Goal: Book appointment/travel/reservation

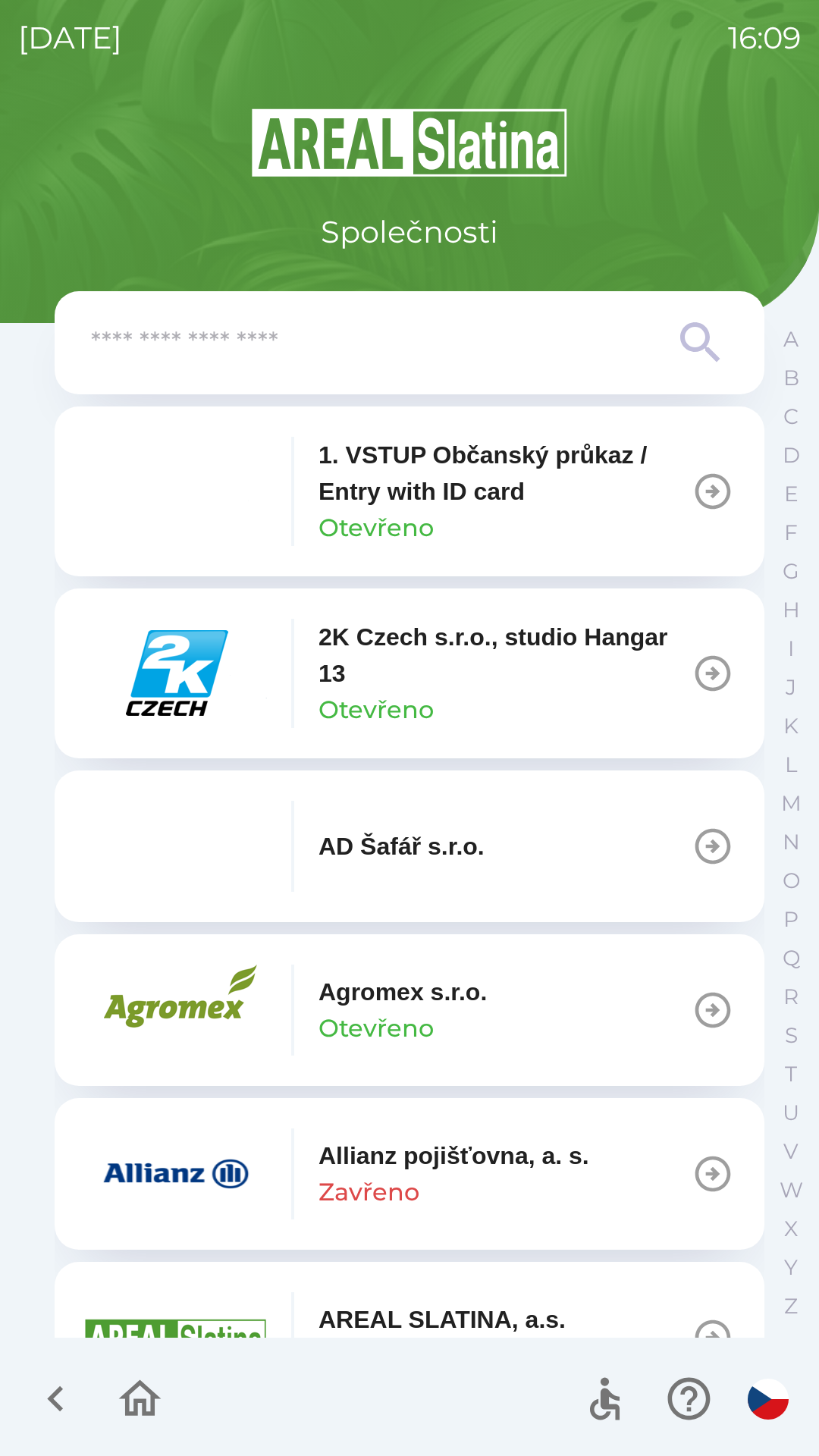
click at [402, 1183] on p "Zavřeno" at bounding box center [369, 1192] width 101 height 37
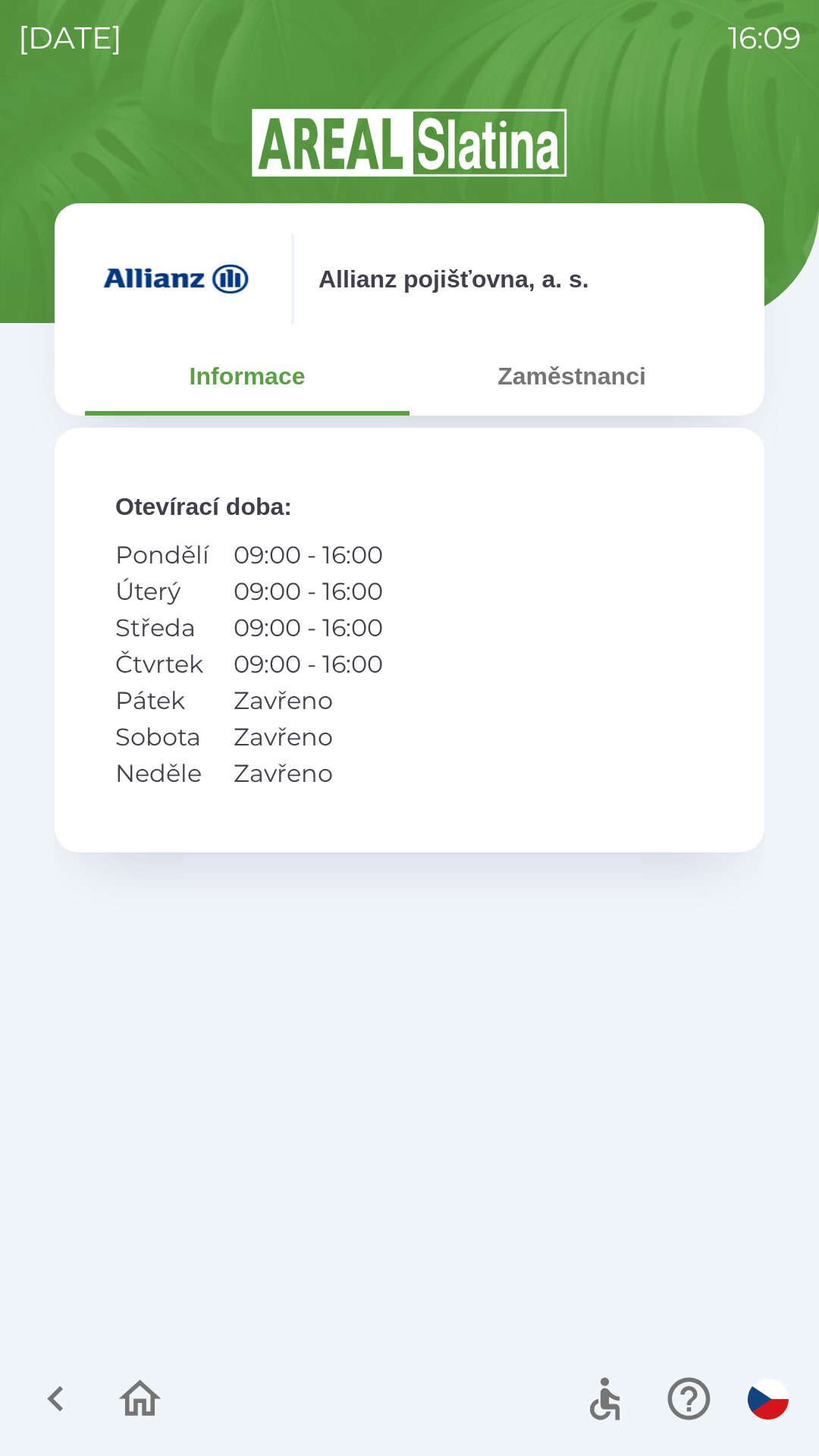
click at [562, 378] on button "Zaměstnanci" at bounding box center [571, 376] width 324 height 54
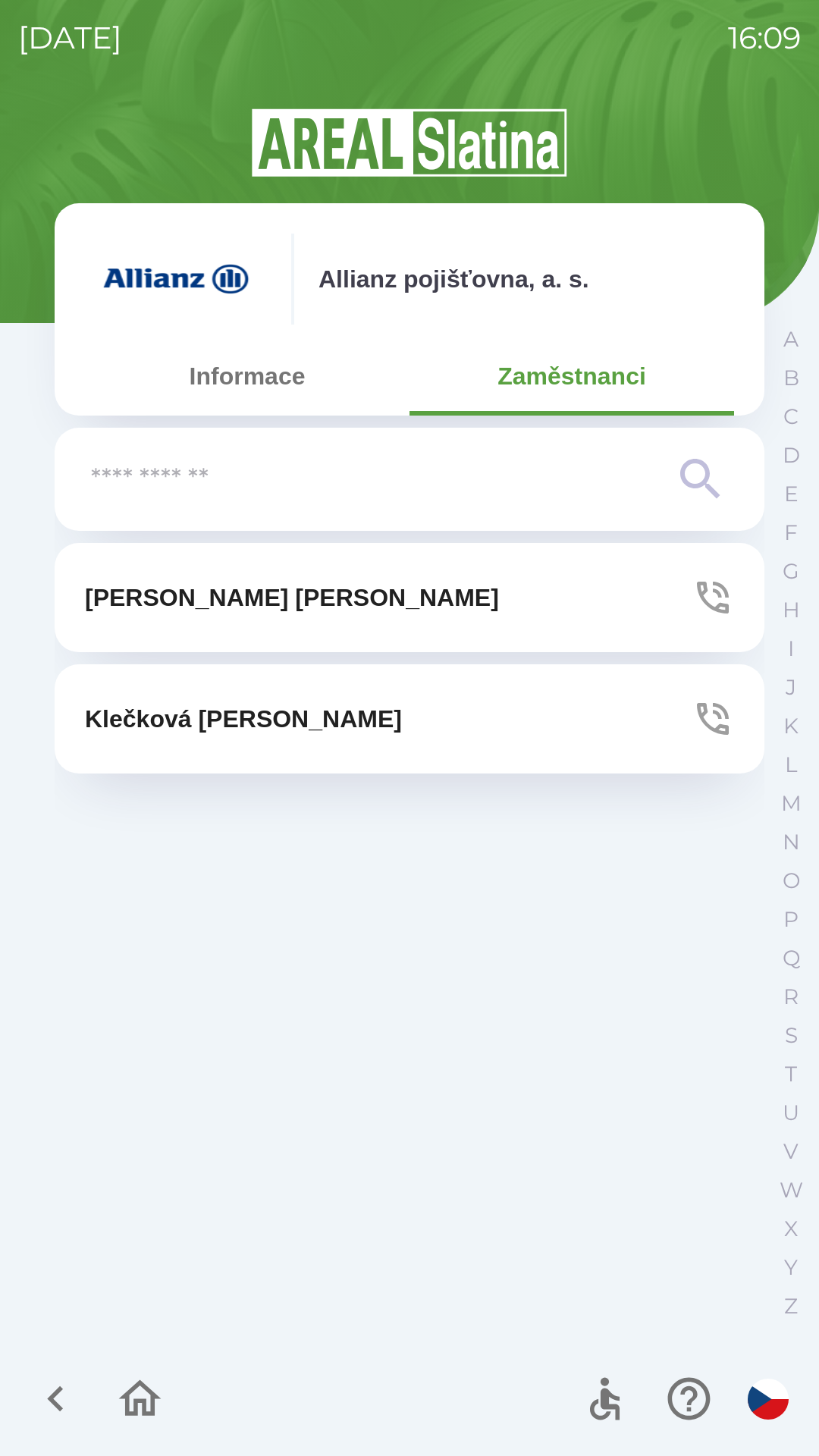
click at [376, 595] on button "[PERSON_NAME]" at bounding box center [409, 597] width 709 height 109
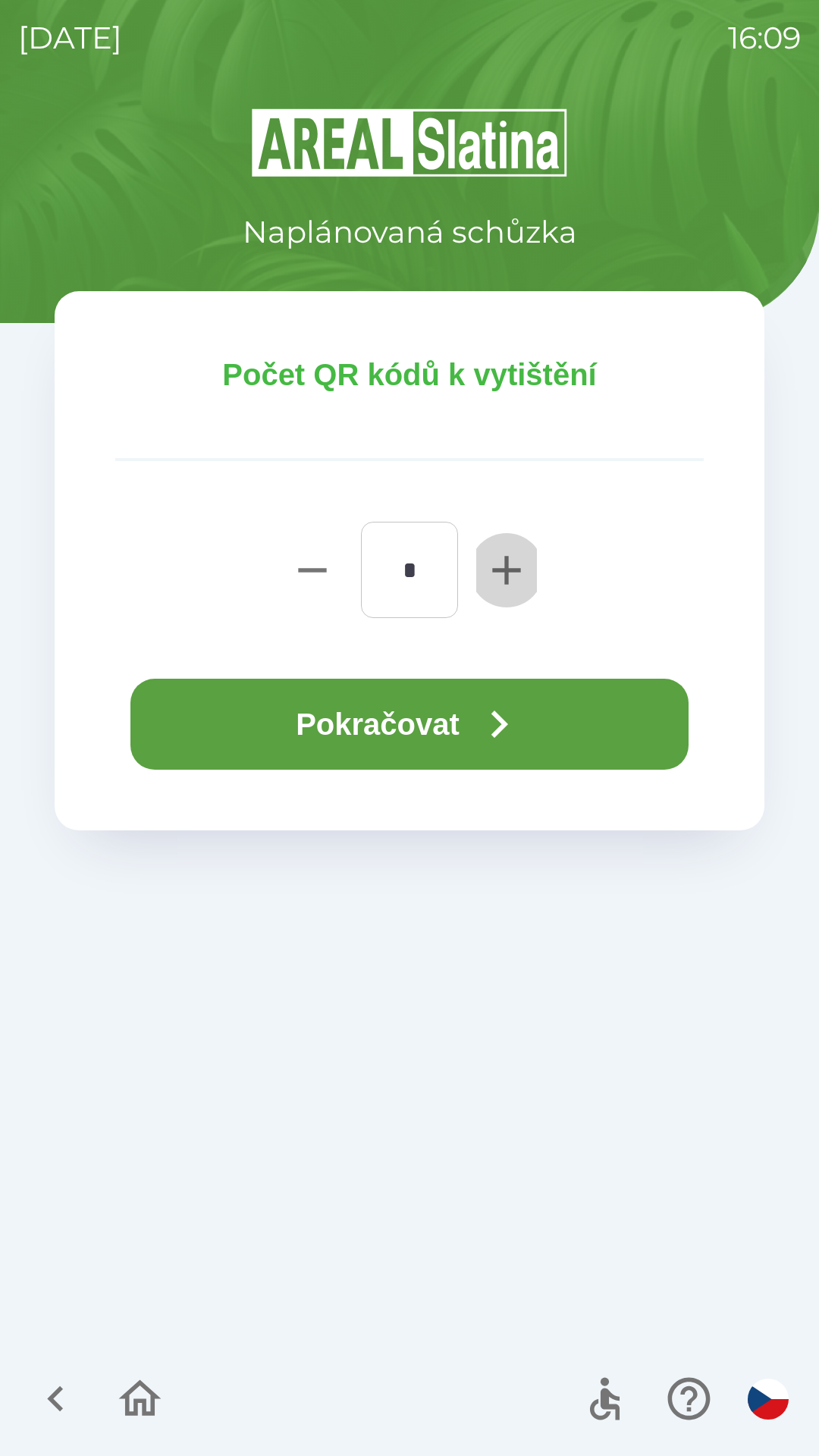
click at [517, 563] on icon "button" at bounding box center [506, 569] width 48 height 48
type input "*"
click at [410, 727] on button "Pokračovat" at bounding box center [409, 725] width 558 height 91
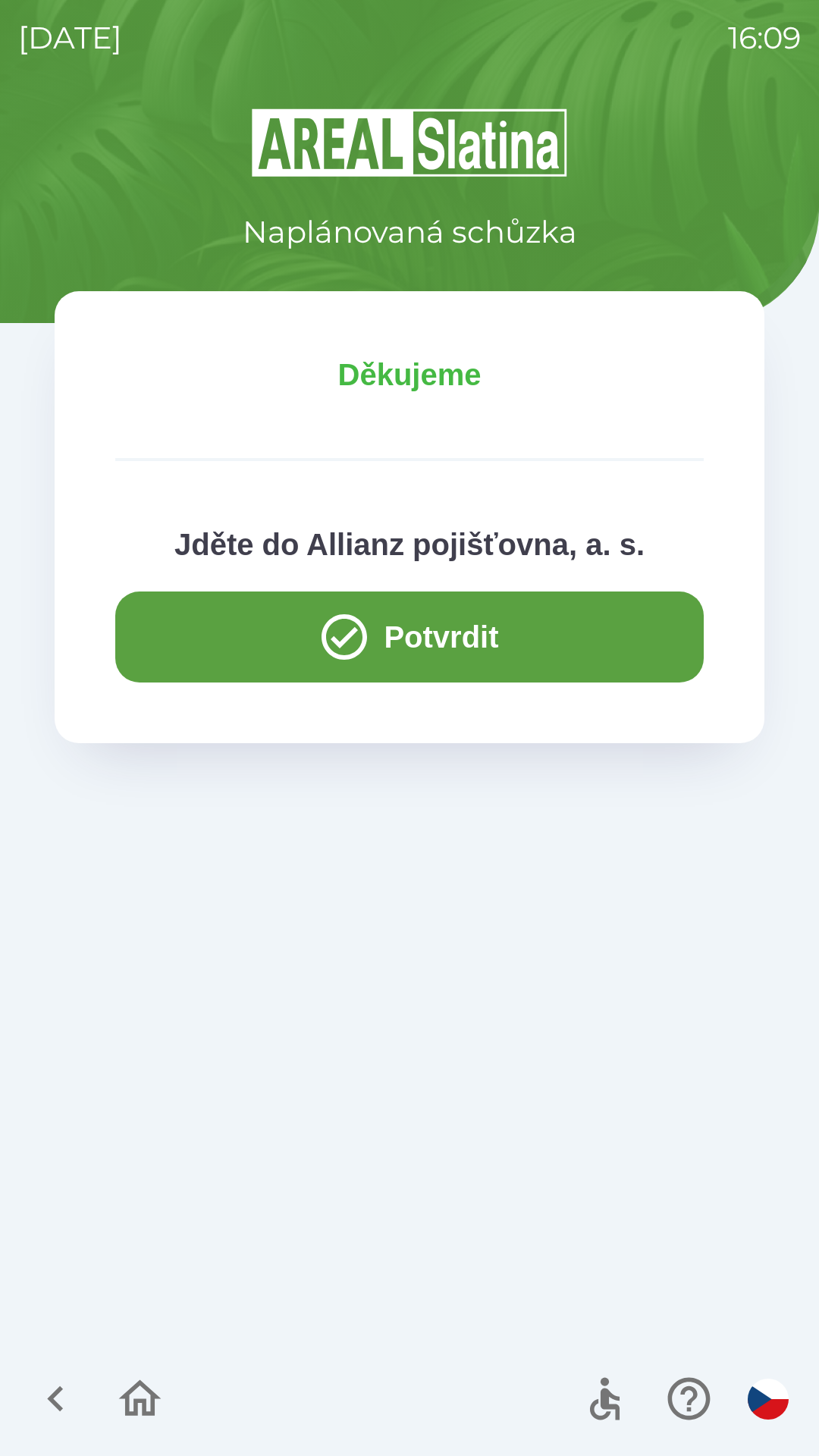
click at [504, 647] on button "Potvrdit" at bounding box center [409, 638] width 588 height 91
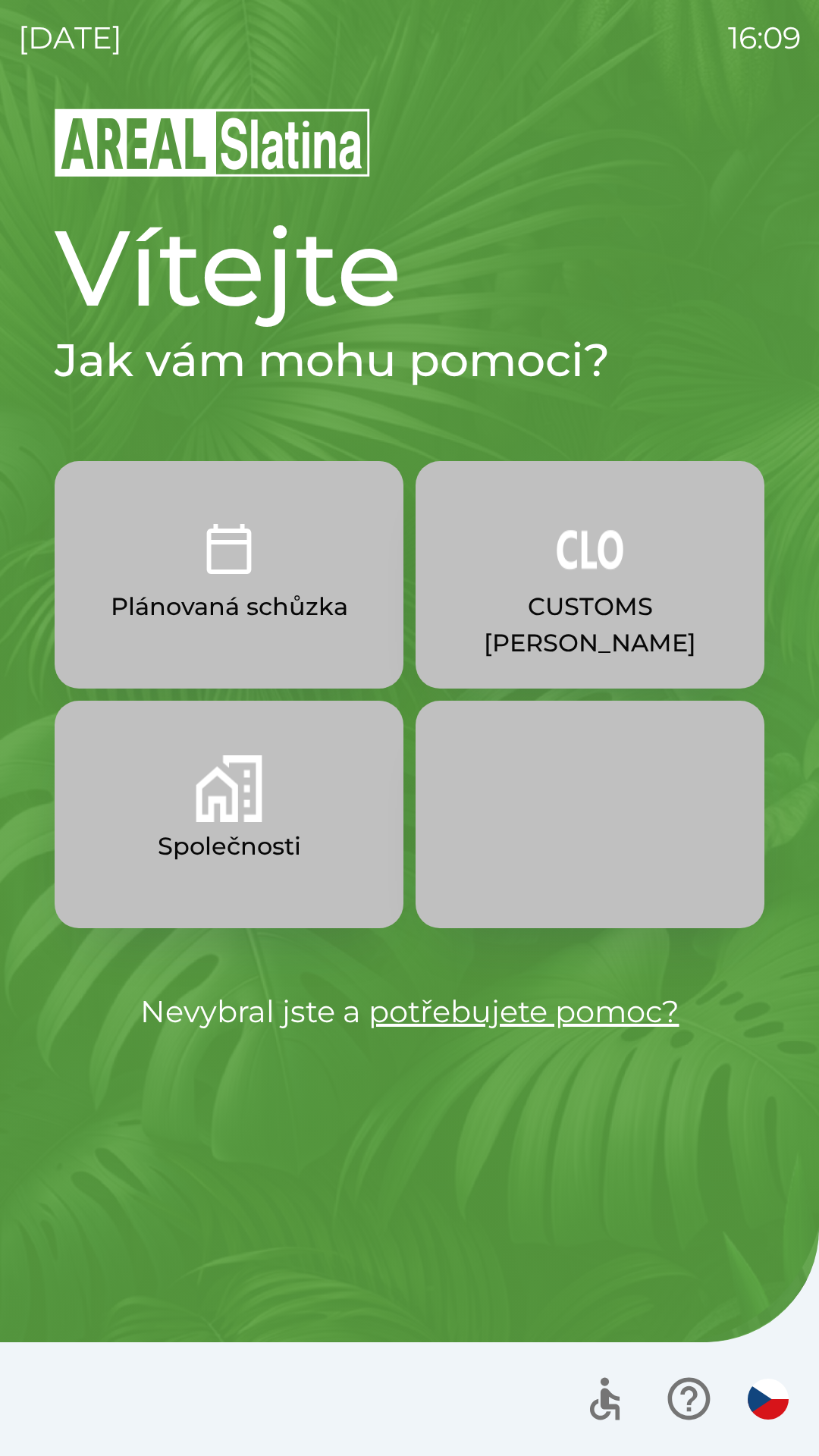
click at [234, 764] on img "button" at bounding box center [229, 789] width 67 height 67
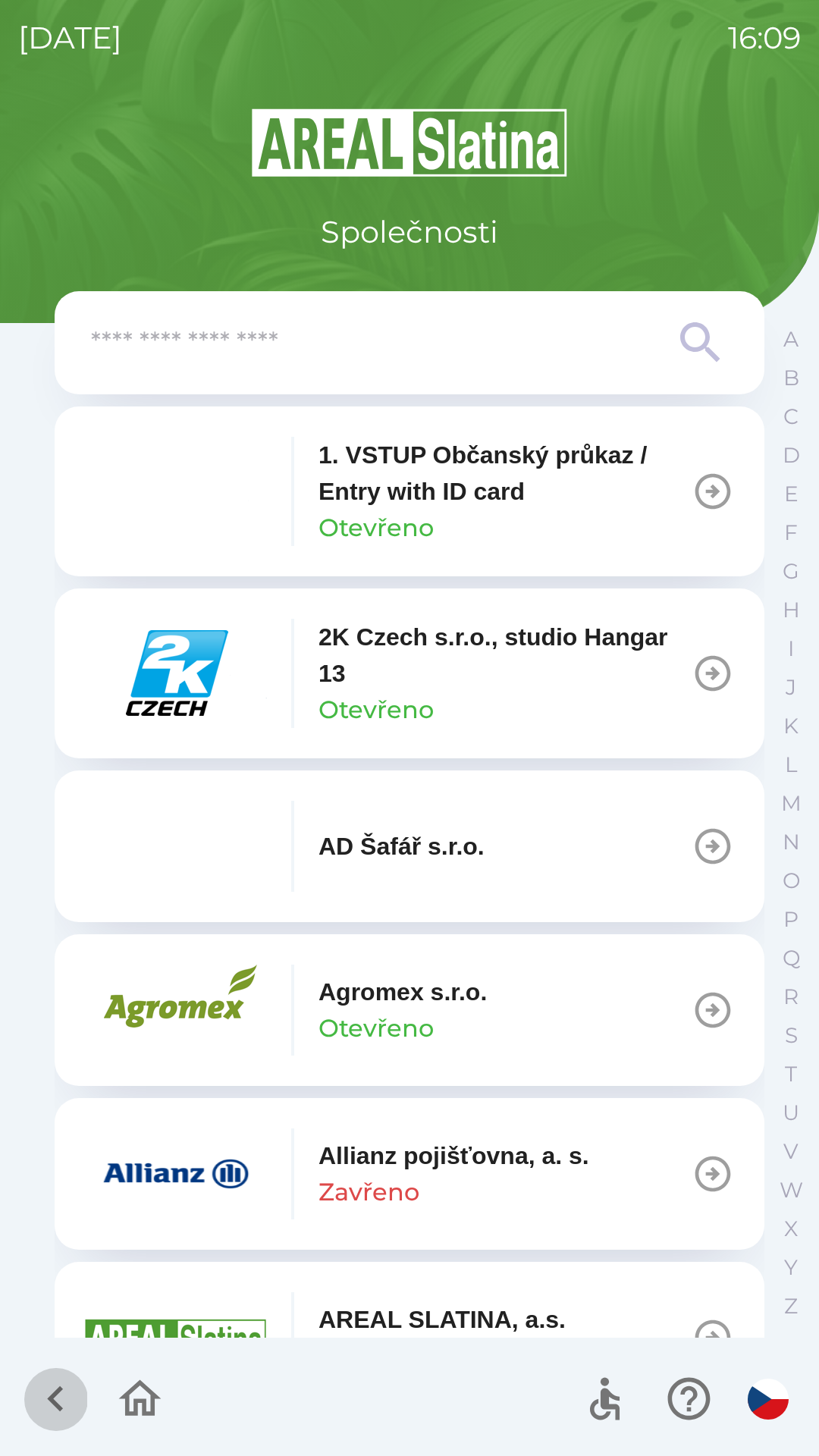
click at [62, 1399] on icon "button" at bounding box center [55, 1399] width 50 height 50
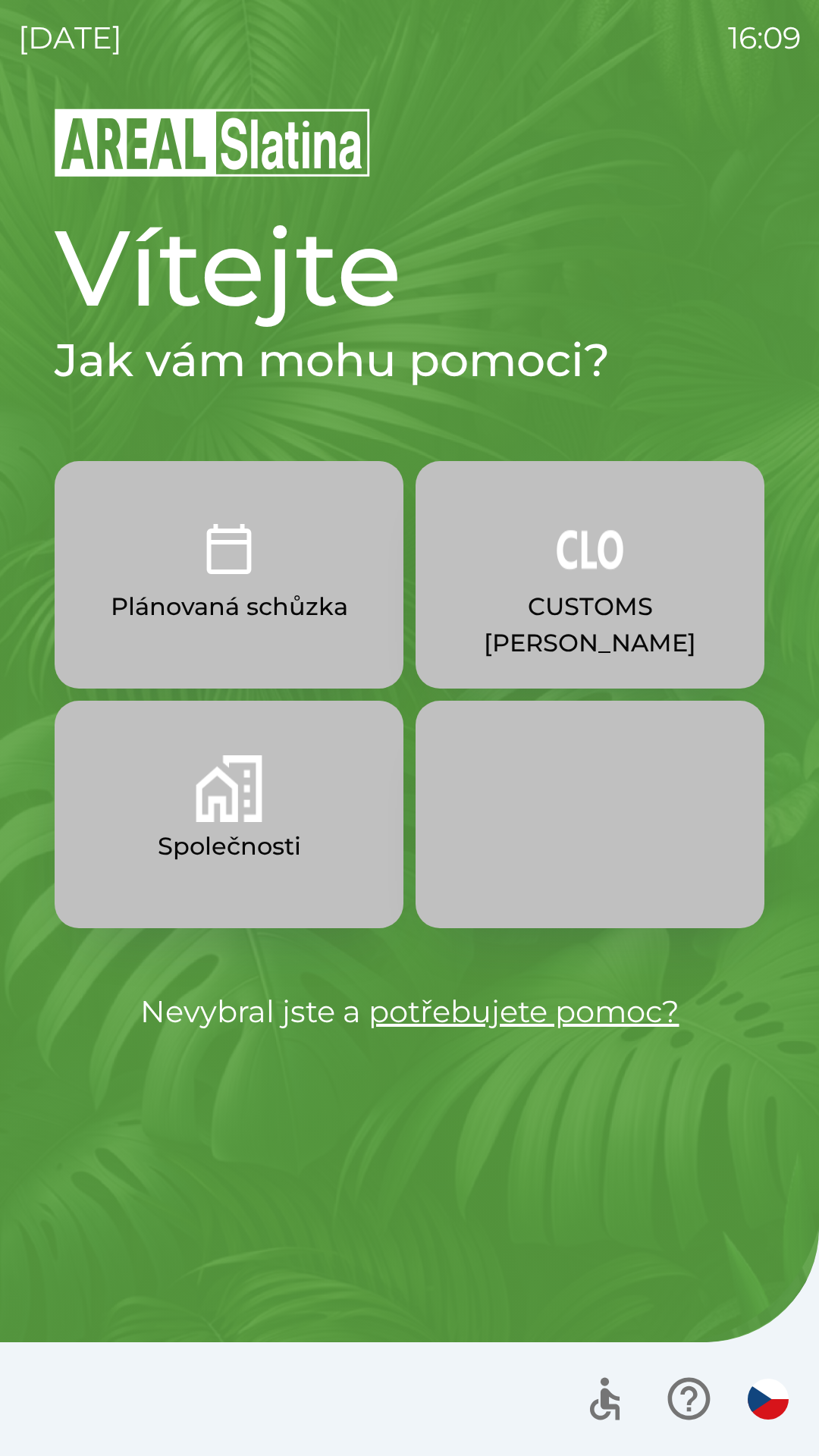
click at [570, 615] on p "CUSTOMS [PERSON_NAME]" at bounding box center [589, 625] width 276 height 73
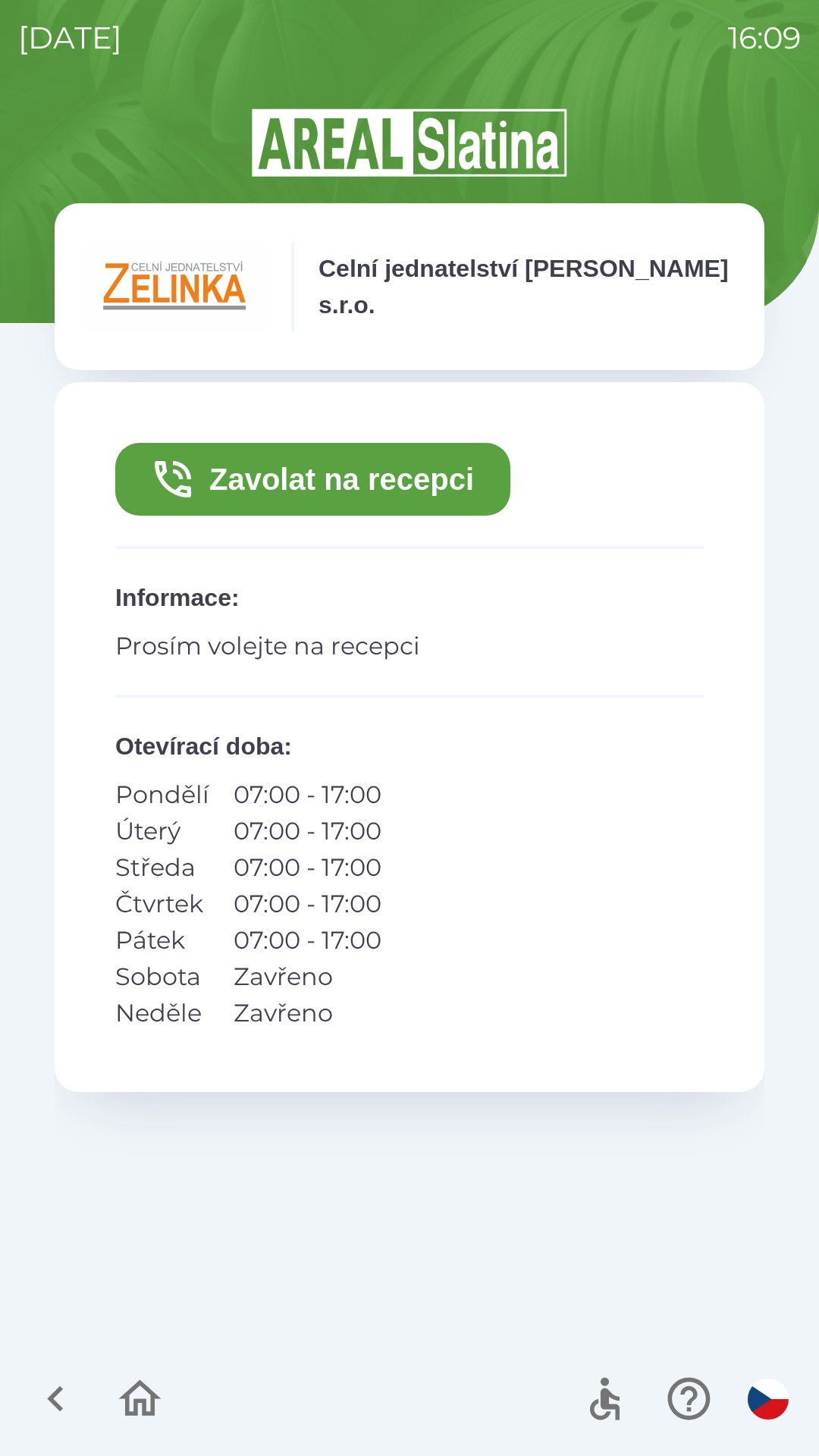
click at [432, 482] on button "Zavolat na recepci" at bounding box center [313, 479] width 395 height 73
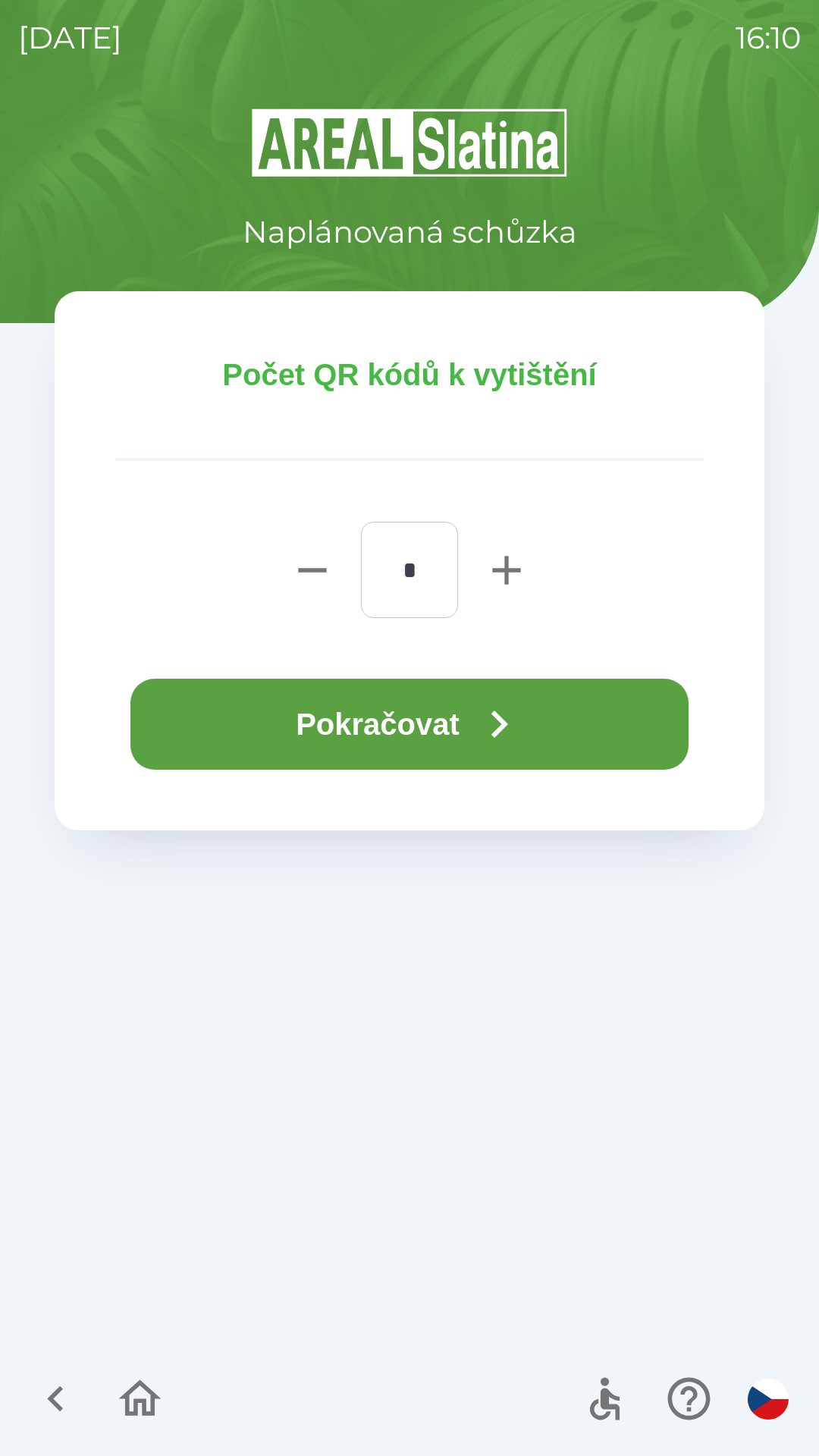
click at [495, 726] on icon "button" at bounding box center [498, 724] width 54 height 54
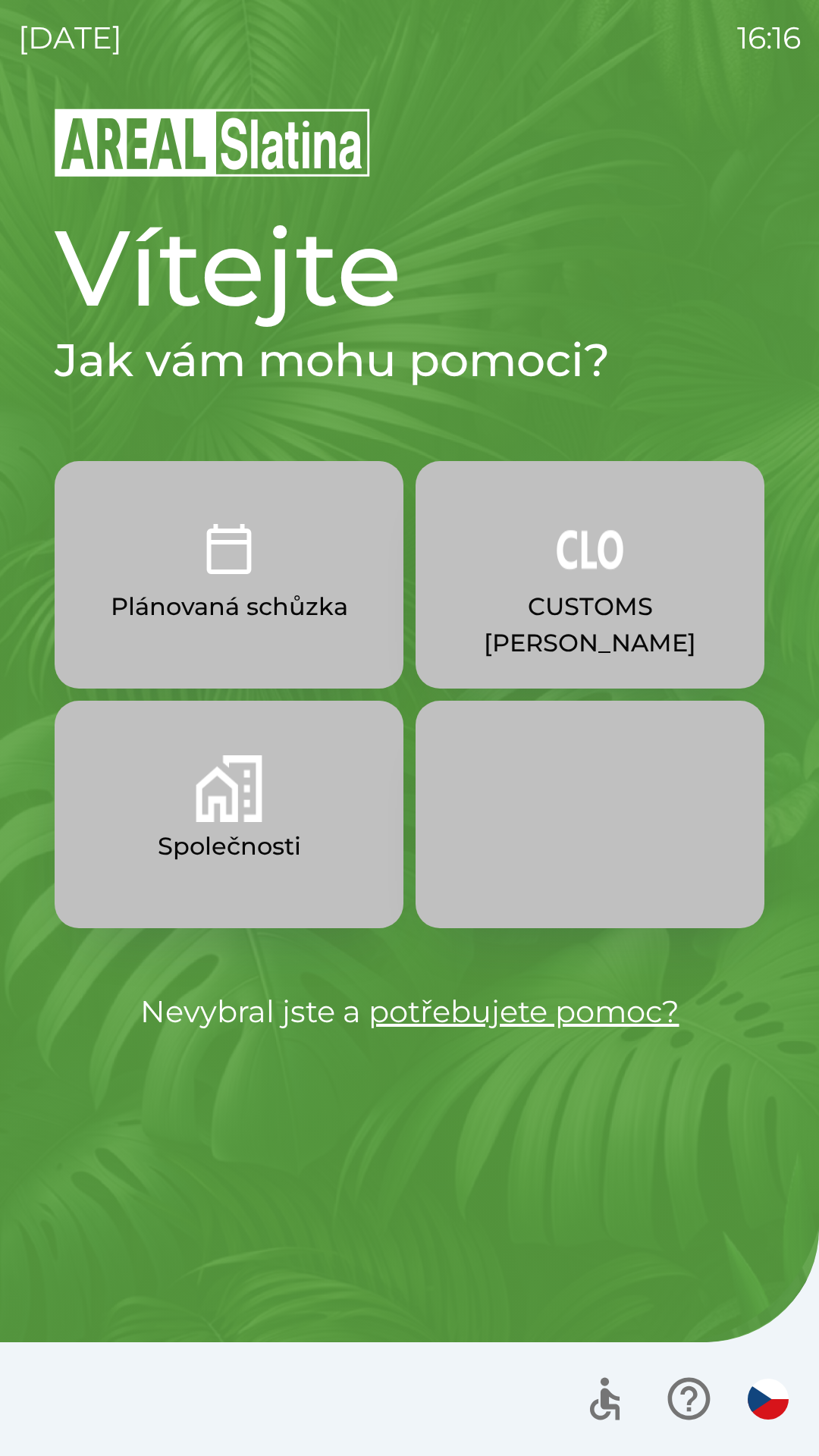
click at [234, 786] on img "button" at bounding box center [229, 789] width 67 height 67
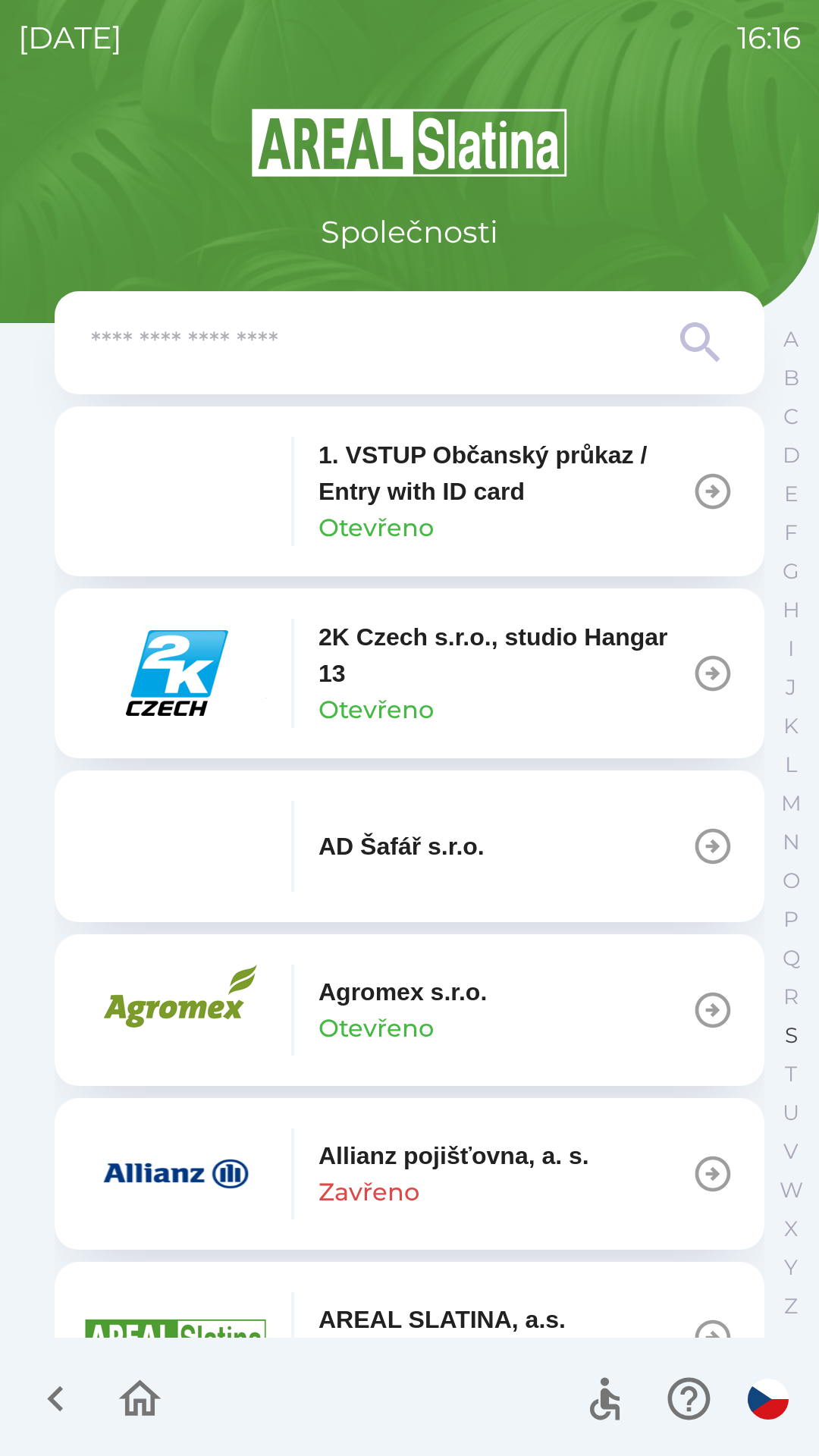
click at [800, 1025] on button "S" at bounding box center [790, 1035] width 38 height 39
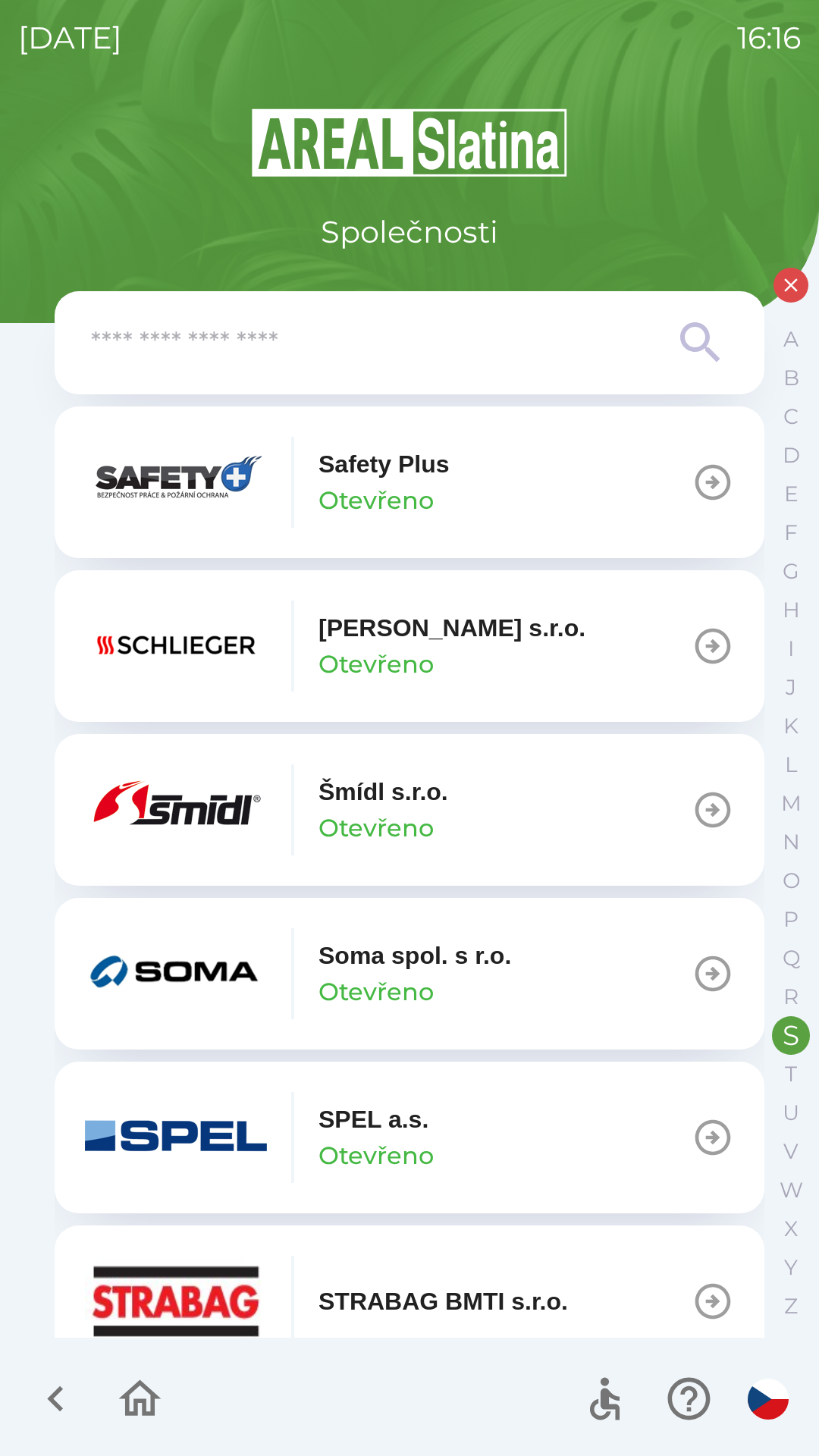
click at [444, 1286] on p "STRABAG BMTI s.r.o." at bounding box center [443, 1301] width 249 height 37
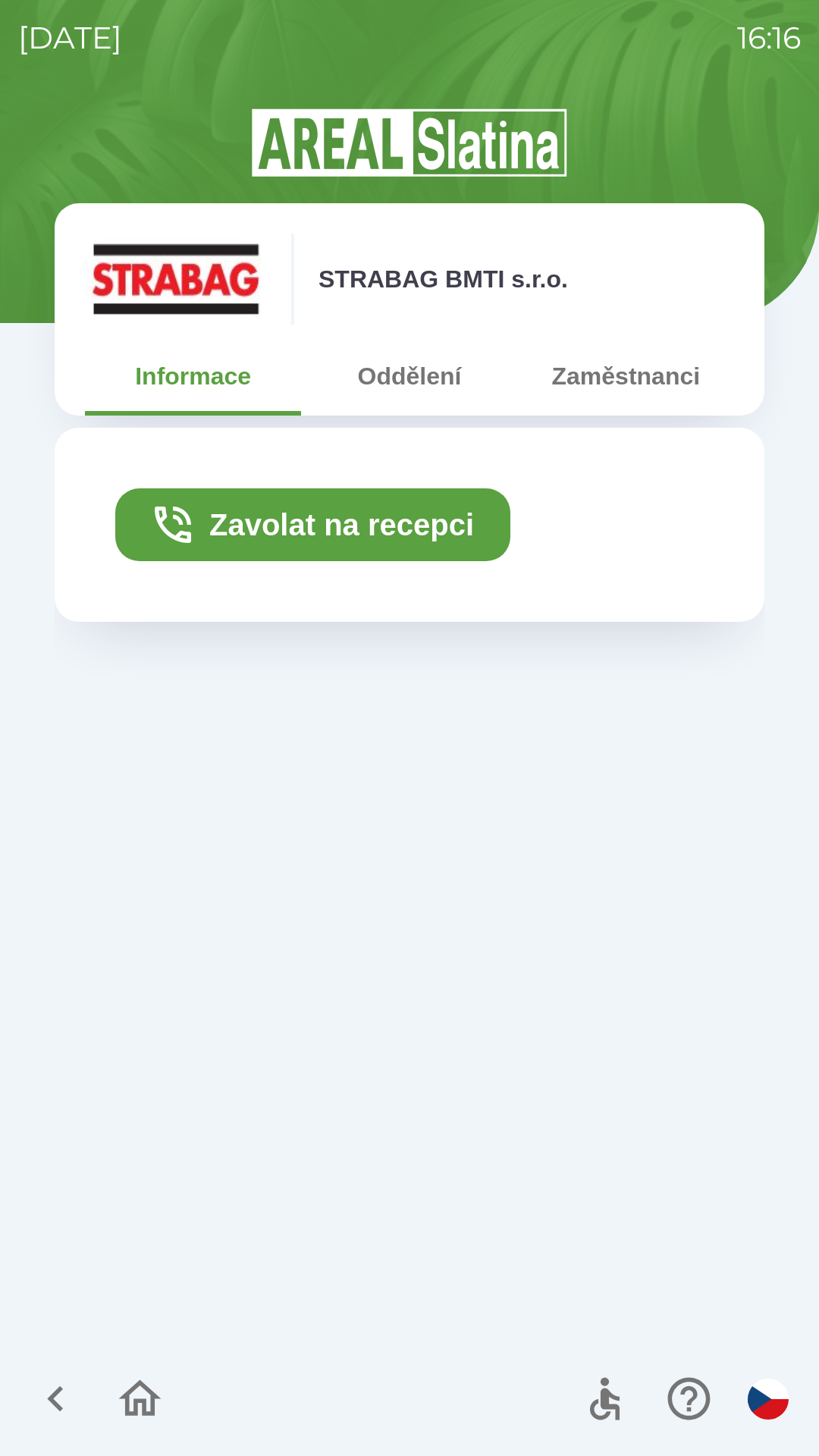
click at [414, 369] on button "Oddělení" at bounding box center [409, 376] width 216 height 54
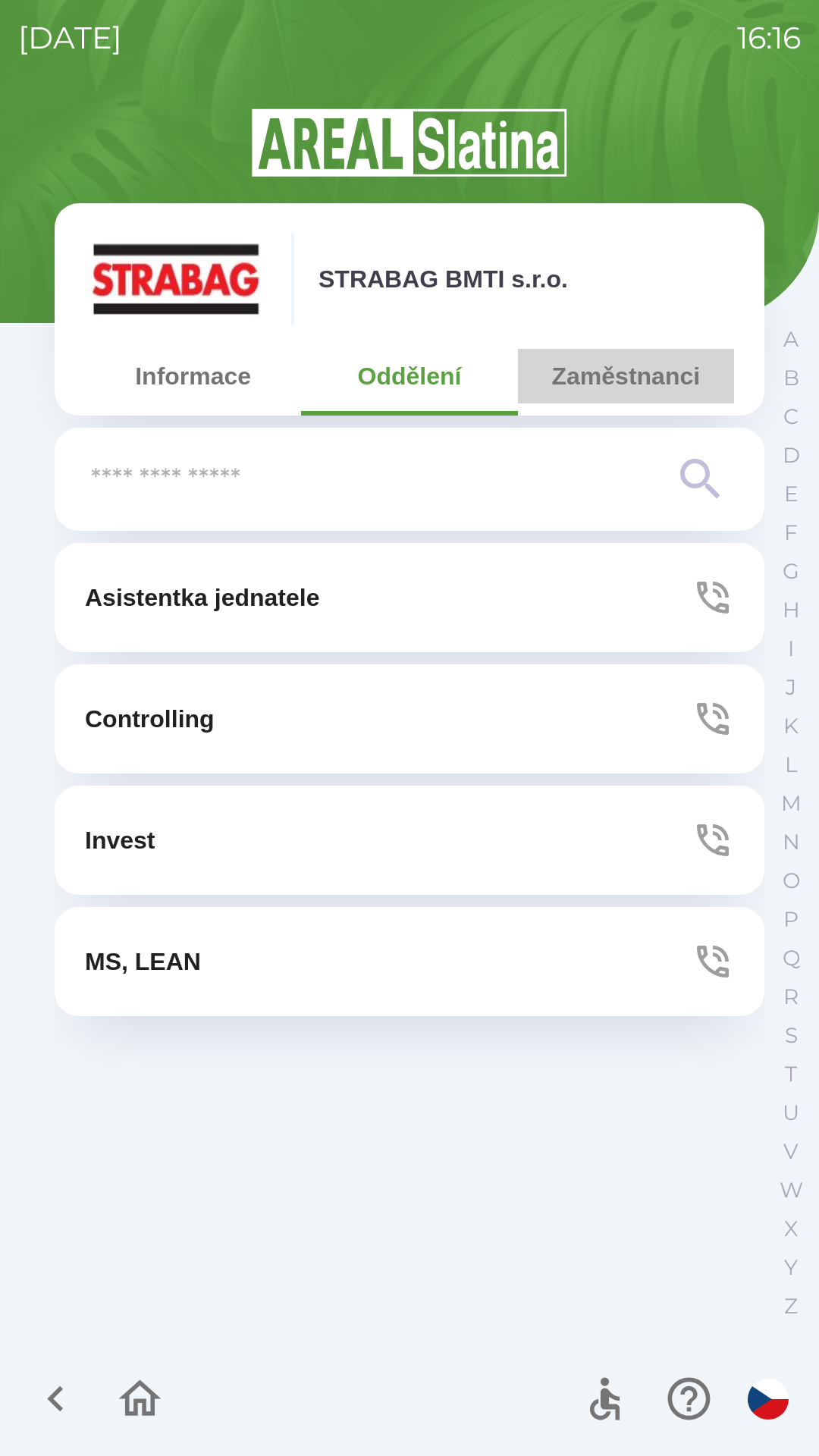
click at [605, 371] on button "Zaměstnanci" at bounding box center [625, 376] width 216 height 54
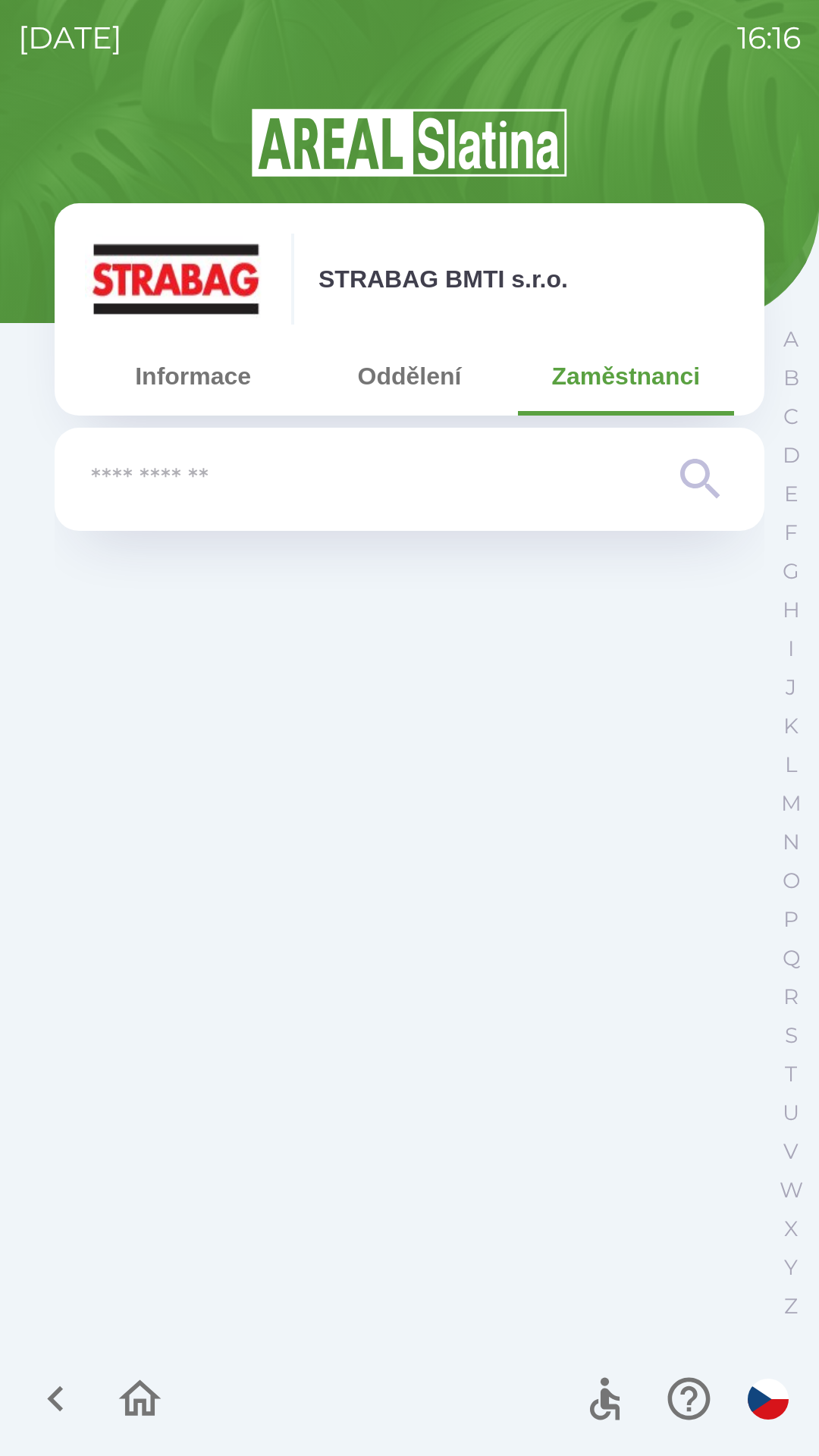
click at [152, 1409] on icon "button" at bounding box center [139, 1399] width 42 height 37
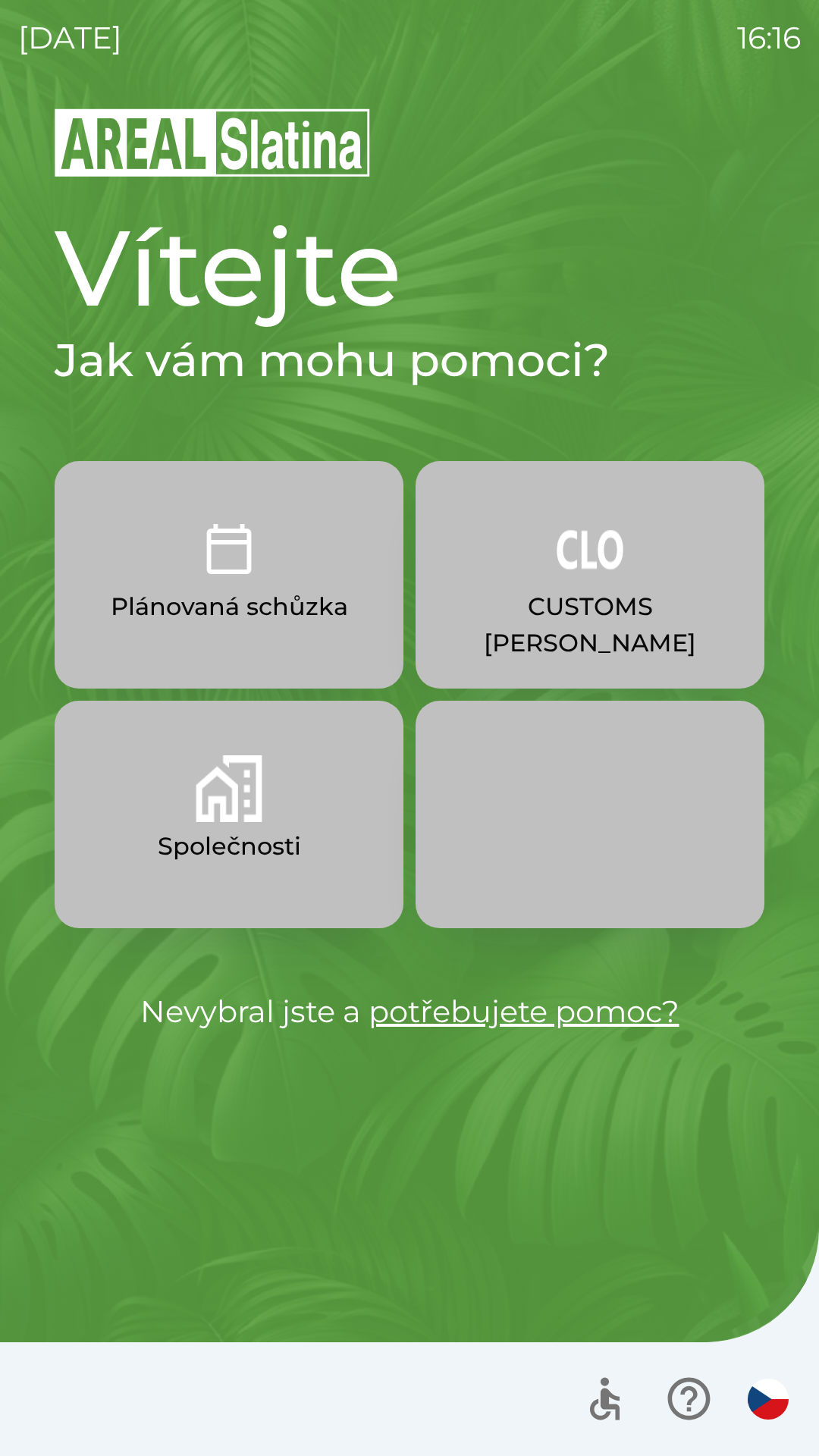
click at [556, 605] on p "CUSTOMS [PERSON_NAME]" at bounding box center [589, 625] width 276 height 73
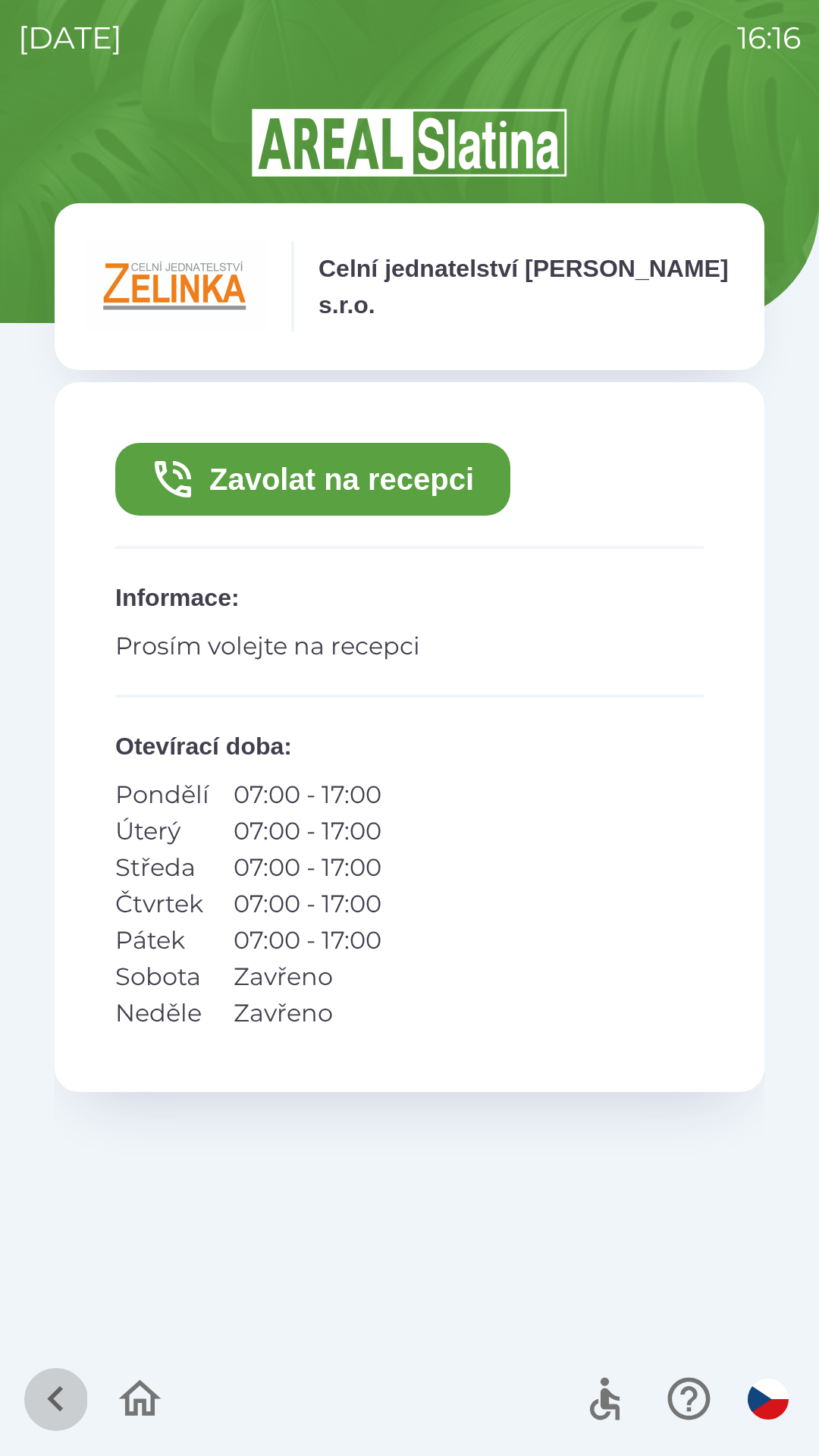
click at [54, 1392] on icon "button" at bounding box center [55, 1399] width 50 height 50
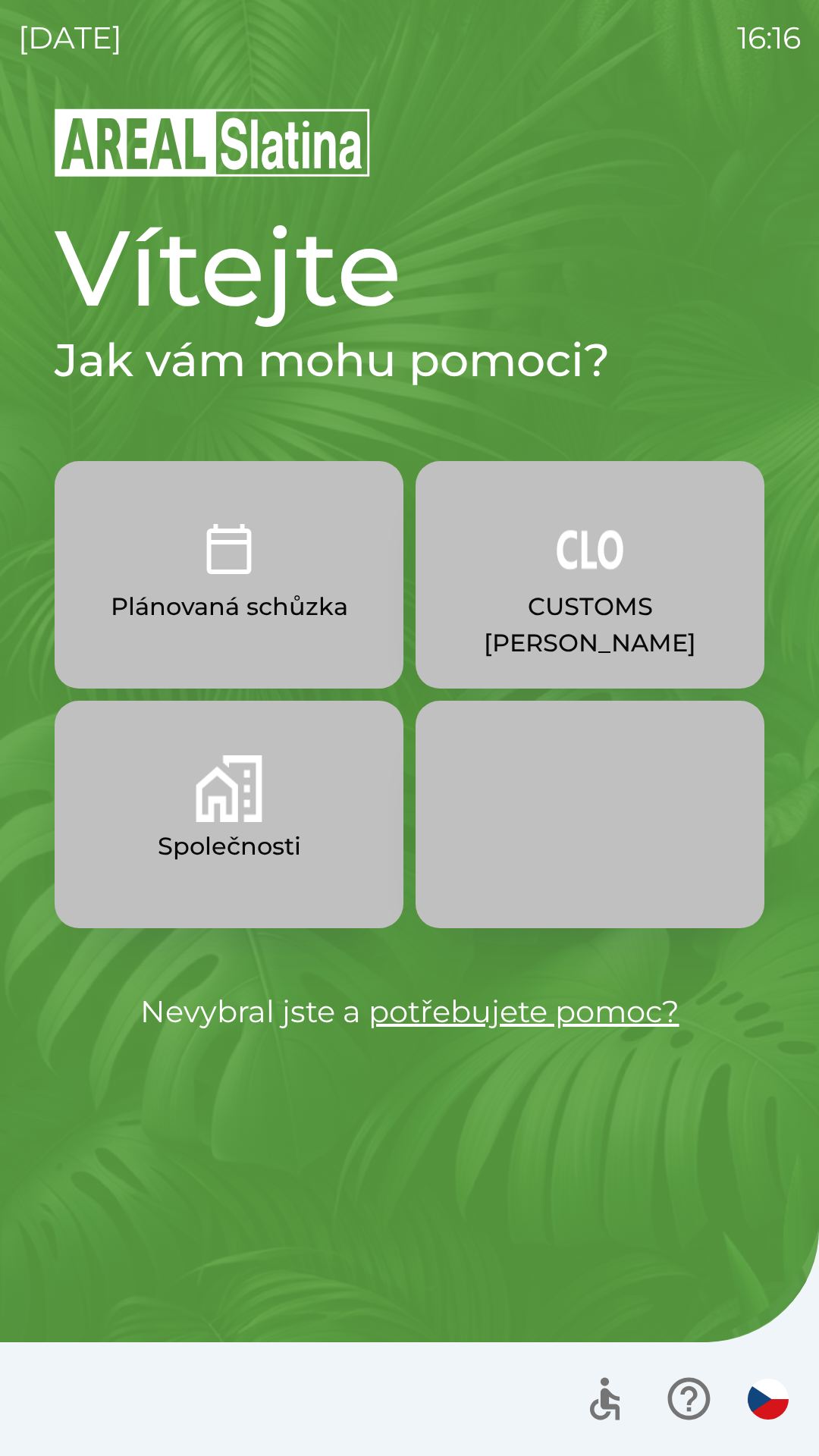
click at [264, 584] on button "Plánovaná schůzka" at bounding box center [228, 575] width 349 height 227
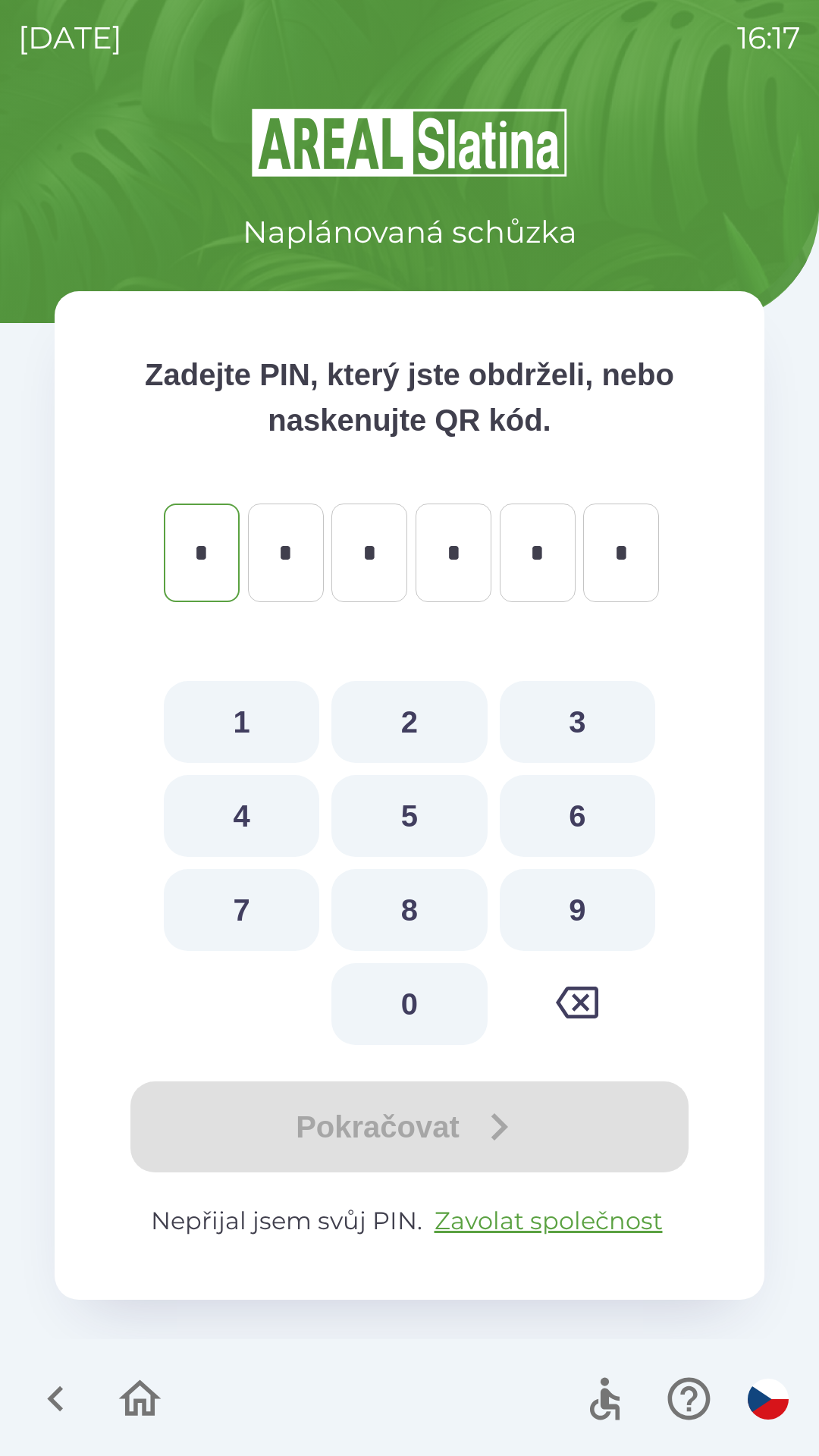
click at [48, 1395] on icon "button" at bounding box center [55, 1399] width 50 height 50
